Goal: Information Seeking & Learning: Learn about a topic

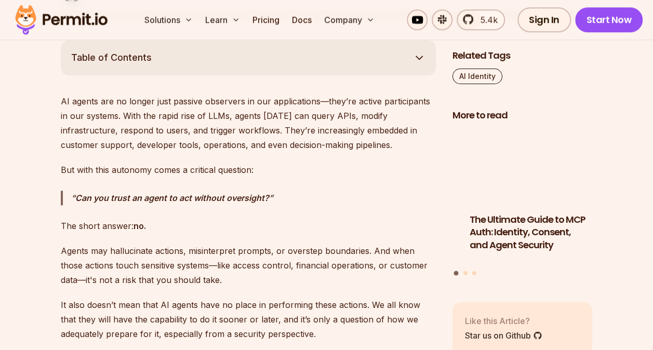
scroll to position [623, 0]
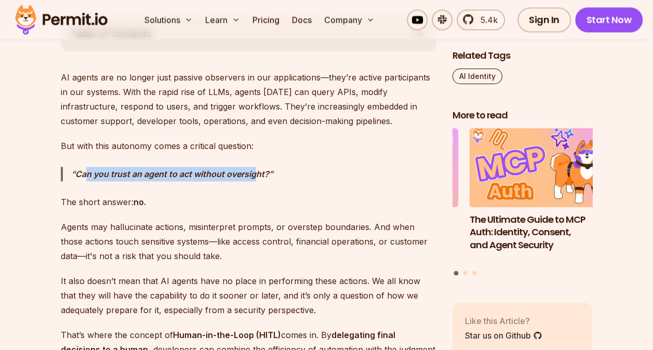
drag, startPoint x: 87, startPoint y: 172, endPoint x: 252, endPoint y: 171, distance: 164.6
click at [252, 171] on strong "Can you trust an agent to act without oversight?" at bounding box center [172, 174] width 194 height 10
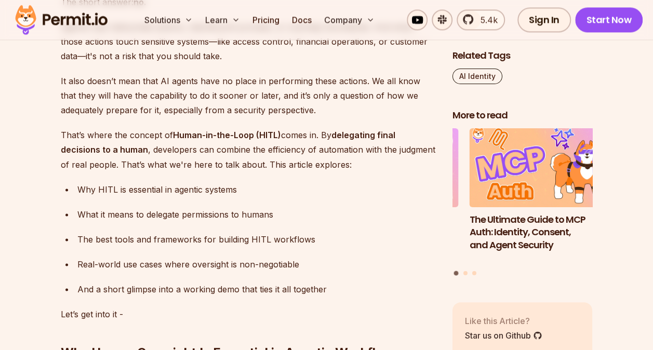
scroll to position [831, 0]
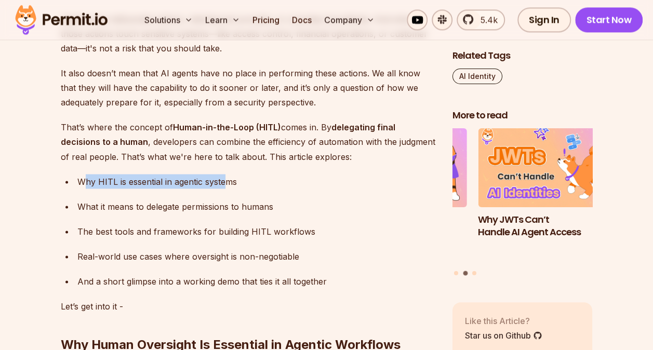
drag, startPoint x: 85, startPoint y: 179, endPoint x: 225, endPoint y: 179, distance: 139.7
click at [225, 179] on div "Why HITL is essential in agentic systems" at bounding box center [256, 181] width 358 height 15
drag, startPoint x: 225, startPoint y: 179, endPoint x: 301, endPoint y: 218, distance: 85.2
click at [301, 218] on ul "Why HITL is essential in agentic systems What it means to delegate permissions …" at bounding box center [248, 231] width 375 height 114
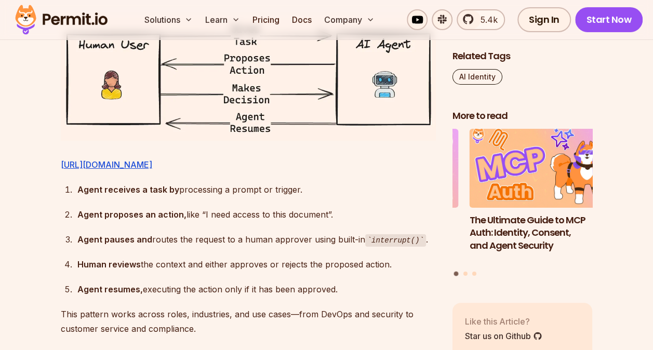
scroll to position [1818, 0]
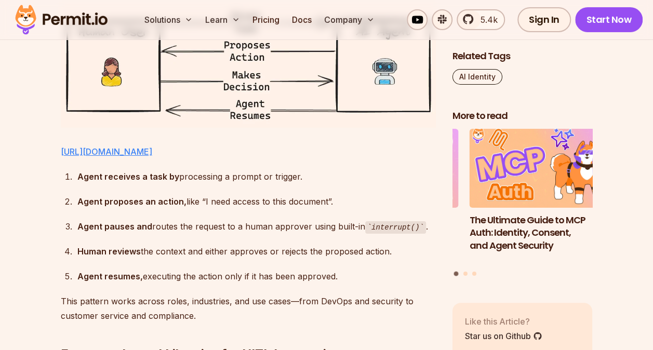
click at [152, 146] on link "[URL][DOMAIN_NAME]" at bounding box center [106, 151] width 91 height 10
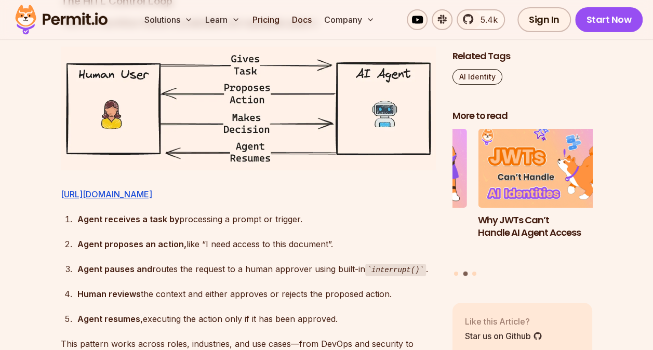
scroll to position [1766, 0]
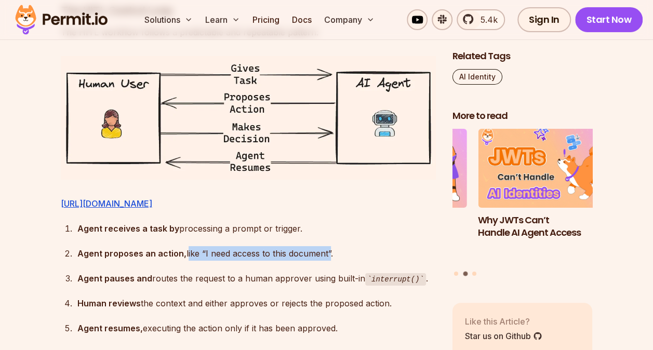
drag, startPoint x: 184, startPoint y: 283, endPoint x: 327, endPoint y: 279, distance: 142.9
click at [327, 261] on div "Agent proposes an action, like “I need access to this document”." at bounding box center [256, 253] width 358 height 15
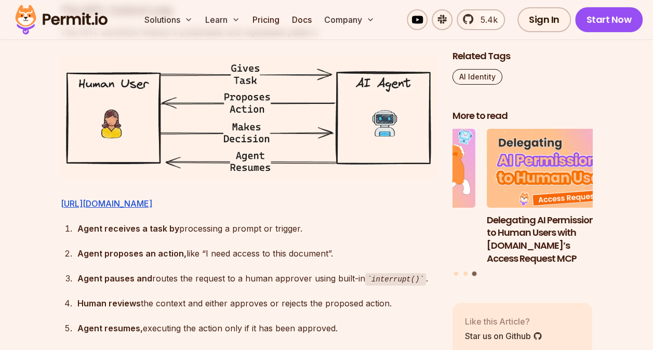
click at [88, 259] on strong "Agent proposes an action," at bounding box center [131, 253] width 109 height 10
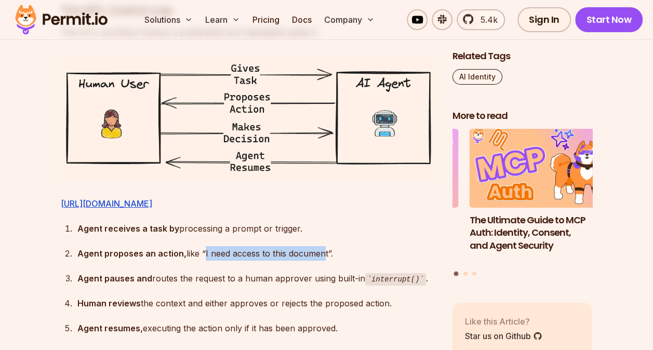
drag, startPoint x: 202, startPoint y: 281, endPoint x: 320, endPoint y: 281, distance: 118.4
click at [320, 261] on div "Agent proposes an action, like “I need access to this document”." at bounding box center [256, 253] width 358 height 15
click at [196, 236] on div "Agent receives a task by processing a prompt or trigger." at bounding box center [256, 228] width 358 height 15
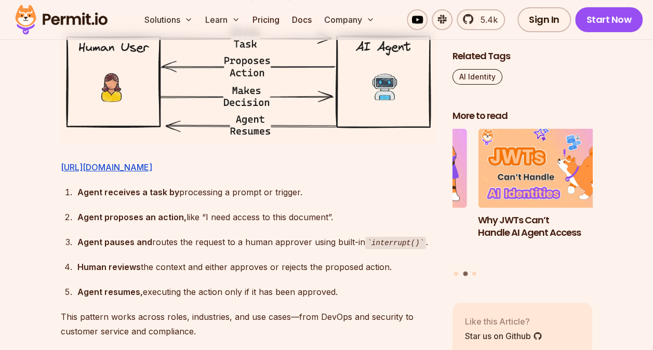
scroll to position [1818, 0]
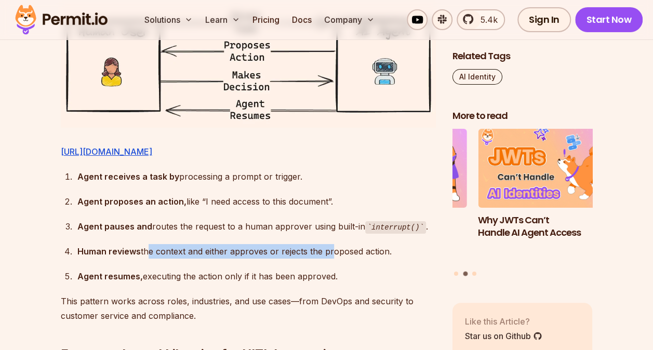
drag, startPoint x: 146, startPoint y: 281, endPoint x: 327, endPoint y: 281, distance: 180.7
click at [327, 259] on div "Human reviews the context and either approves or rejects the proposed action." at bounding box center [256, 251] width 358 height 15
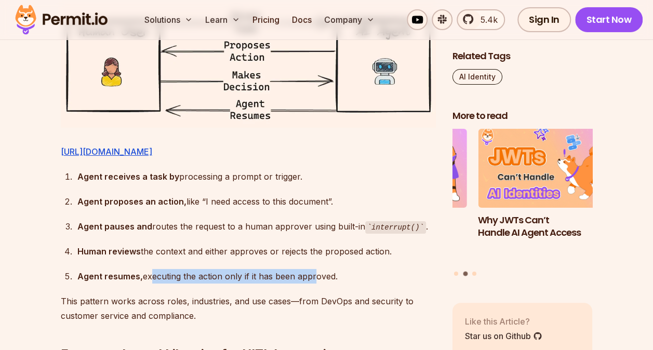
drag, startPoint x: 149, startPoint y: 306, endPoint x: 310, endPoint y: 306, distance: 161.0
click at [310, 284] on div "Agent resumes, executing the action only if it has been approved." at bounding box center [256, 276] width 358 height 15
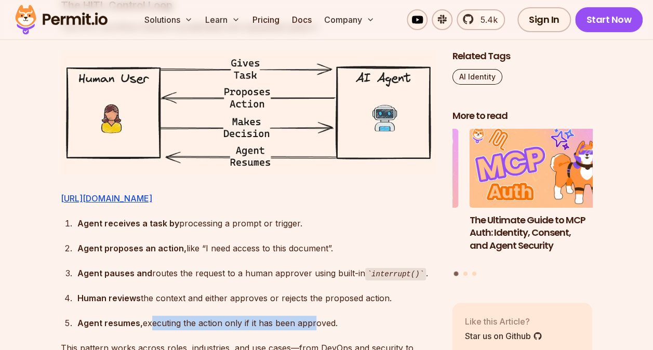
scroll to position [1785, 0]
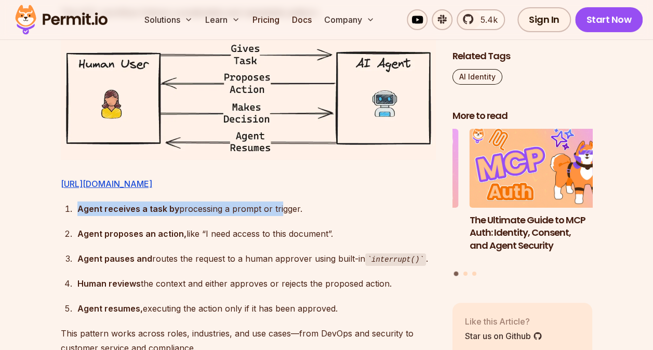
drag, startPoint x: 78, startPoint y: 239, endPoint x: 277, endPoint y: 240, distance: 199.4
click at [277, 216] on div "Agent receives a task by processing a prompt or trigger." at bounding box center [256, 209] width 358 height 15
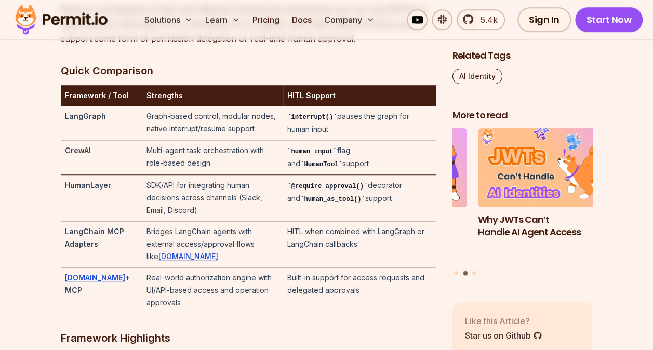
scroll to position [2253, 0]
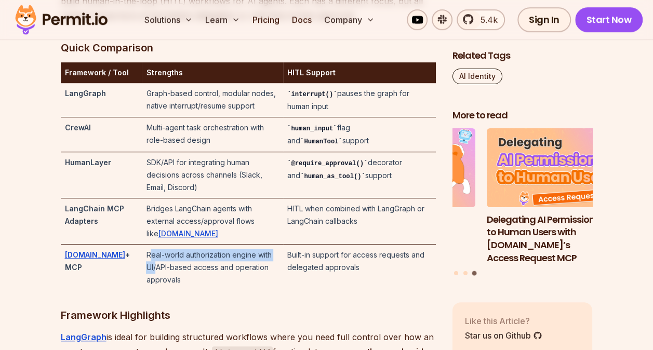
drag, startPoint x: 140, startPoint y: 255, endPoint x: 274, endPoint y: 255, distance: 134.5
click at [274, 255] on td "Real-world authorization engine with UI/API-based access and operation approvals" at bounding box center [212, 268] width 141 height 46
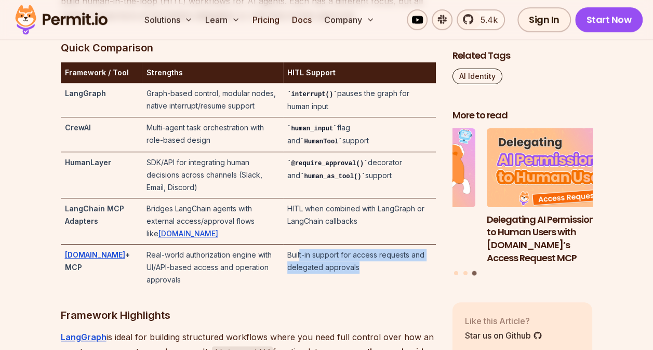
drag, startPoint x: 274, startPoint y: 255, endPoint x: 395, endPoint y: 267, distance: 121.6
click at [395, 267] on td "Built-in support for access requests and delegated approvals" at bounding box center [359, 268] width 153 height 46
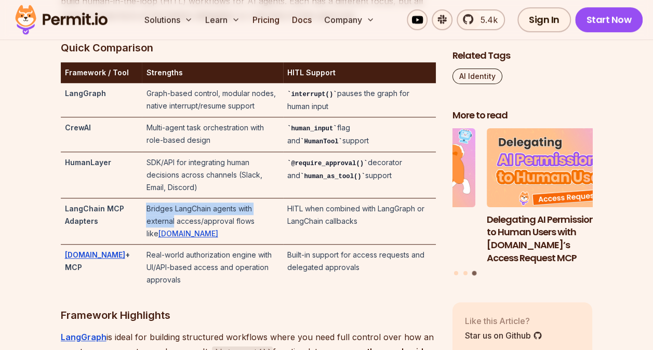
drag, startPoint x: 169, startPoint y: 223, endPoint x: 286, endPoint y: 224, distance: 116.3
click at [283, 224] on td "Bridges LangChain agents with external access/approval flows like [DOMAIN_NAME]" at bounding box center [212, 221] width 141 height 46
drag, startPoint x: 286, startPoint y: 224, endPoint x: 280, endPoint y: 250, distance: 27.1
click at [280, 250] on td "Real-world authorization engine with UI/API-based access and operation approvals" at bounding box center [212, 268] width 141 height 46
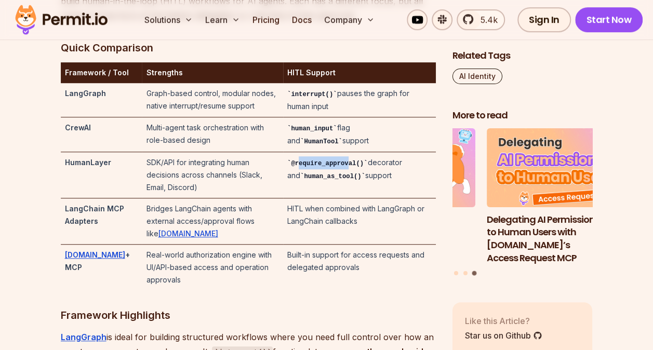
drag, startPoint x: 307, startPoint y: 189, endPoint x: 356, endPoint y: 189, distance: 48.3
click at [356, 167] on code "@require_approval()" at bounding box center [327, 163] width 80 height 7
drag, startPoint x: 356, startPoint y: 189, endPoint x: 345, endPoint y: 199, distance: 15.1
click at [345, 180] on code "human_as_tool()" at bounding box center [332, 176] width 65 height 7
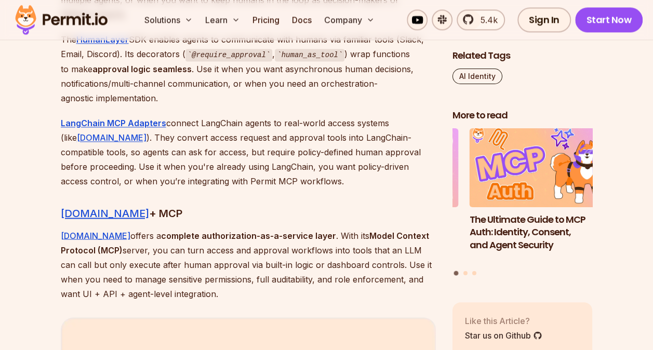
scroll to position [2720, 0]
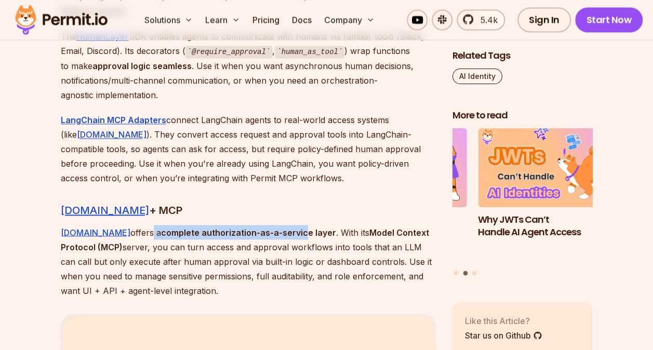
drag, startPoint x: 122, startPoint y: 219, endPoint x: 273, endPoint y: 220, distance: 151.1
click at [273, 225] on p "[DOMAIN_NAME] offers a complete authorization-as-a-service layer . With its Mod…" at bounding box center [248, 261] width 375 height 73
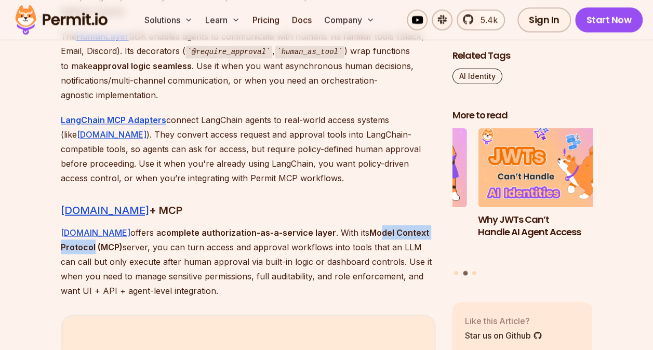
drag, startPoint x: 273, startPoint y: 220, endPoint x: 441, endPoint y: 219, distance: 168.8
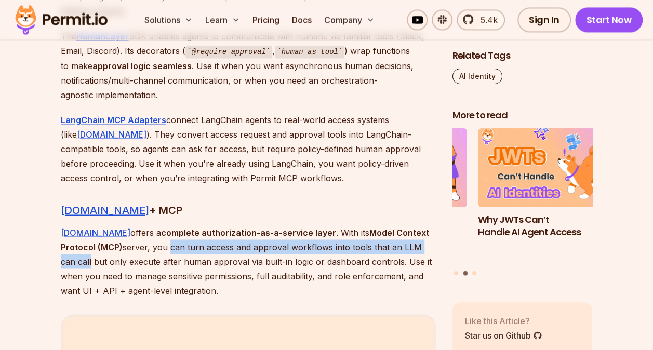
drag, startPoint x: 132, startPoint y: 235, endPoint x: 410, endPoint y: 237, distance: 278.4
click at [410, 237] on p "[DOMAIN_NAME] offers a complete authorization-as-a-service layer . With its Mod…" at bounding box center [248, 261] width 375 height 73
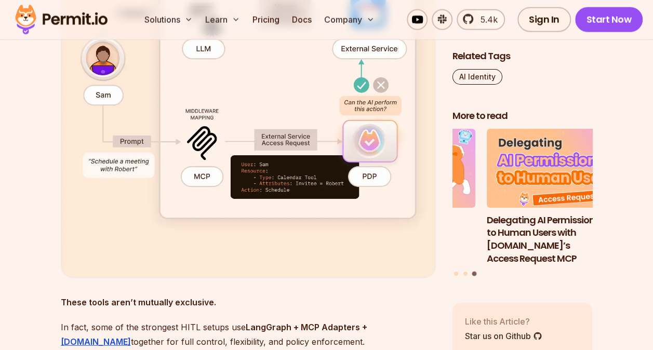
scroll to position [3188, 0]
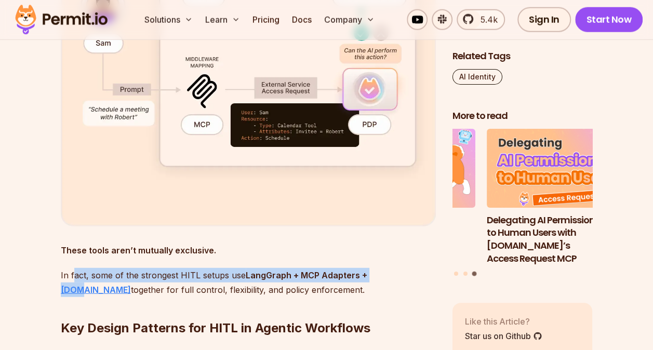
drag, startPoint x: 73, startPoint y: 266, endPoint x: 385, endPoint y: 267, distance: 312.1
click at [385, 268] on p "In fact, some of the strongest HITL setups use LangGraph + MCP Adapters + [DOMA…" at bounding box center [248, 282] width 375 height 29
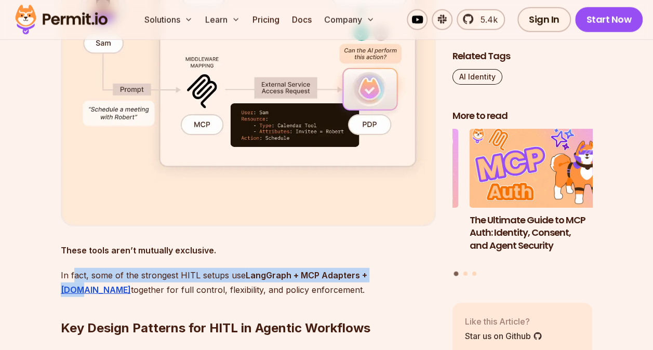
click at [222, 268] on p "In fact, some of the strongest HITL setups use LangGraph + MCP Adapters + [DOMA…" at bounding box center [248, 282] width 375 height 29
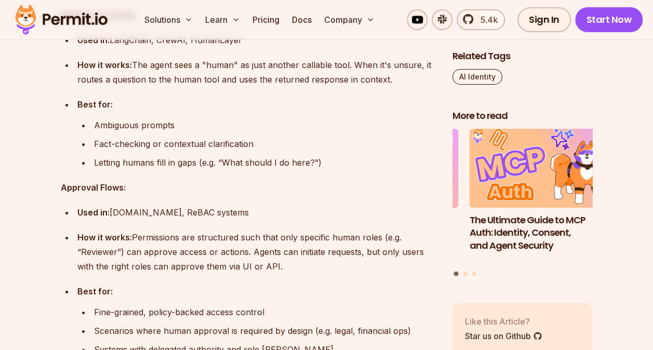
scroll to position [3863, 0]
